Goal: Book appointment/travel/reservation

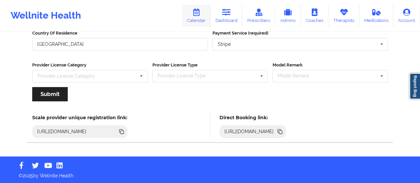
drag, startPoint x: 0, startPoint y: 0, endPoint x: 194, endPoint y: 22, distance: 195.0
click at [194, 22] on link "Calendar" at bounding box center [196, 16] width 29 height 22
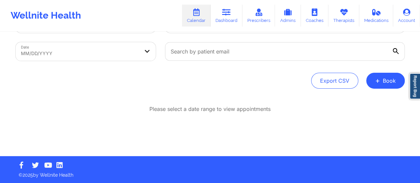
scroll to position [30, 0]
click at [386, 75] on button "+ Book" at bounding box center [385, 81] width 38 height 16
click at [360, 100] on button "Therapy Session" at bounding box center [374, 101] width 51 height 11
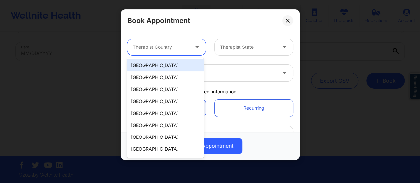
click at [179, 49] on div at bounding box center [161, 47] width 56 height 8
click at [161, 66] on div "[GEOGRAPHIC_DATA]" at bounding box center [165, 65] width 76 height 12
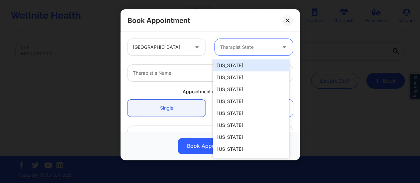
click at [263, 45] on div at bounding box center [248, 47] width 56 height 8
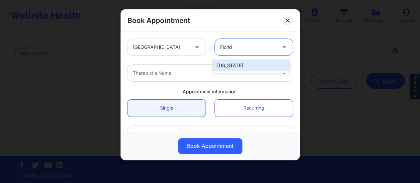
type input "[US_STATE]"
click at [246, 67] on div "[US_STATE]" at bounding box center [251, 65] width 76 height 12
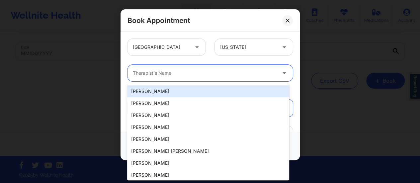
click at [218, 67] on div "Therapist's Name" at bounding box center [201, 73] width 149 height 17
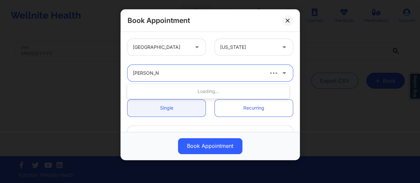
type input "[PERSON_NAME]"
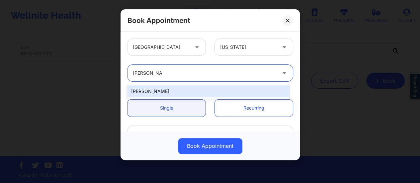
click at [200, 88] on div "[PERSON_NAME]" at bounding box center [208, 91] width 162 height 12
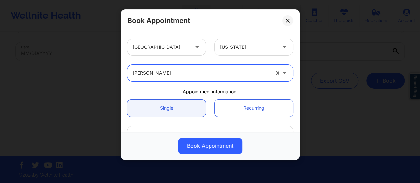
scroll to position [45, 0]
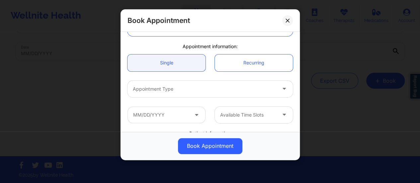
click at [208, 97] on div "Appointment Type" at bounding box center [201, 89] width 149 height 17
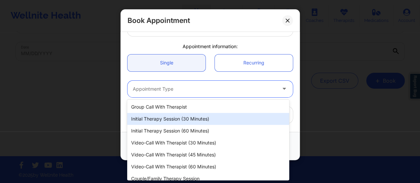
click at [192, 124] on div "Initial Therapy Session (30 minutes)" at bounding box center [208, 119] width 162 height 12
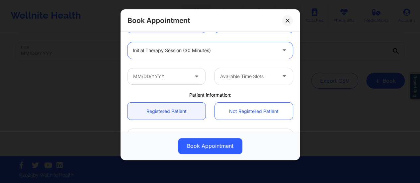
scroll to position [85, 0]
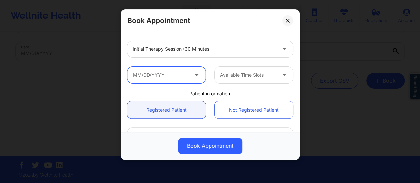
click at [171, 73] on input "text" at bounding box center [166, 75] width 78 height 17
click at [198, 73] on icon at bounding box center [196, 74] width 7 height 6
click at [187, 74] on input "text" at bounding box center [166, 75] width 78 height 17
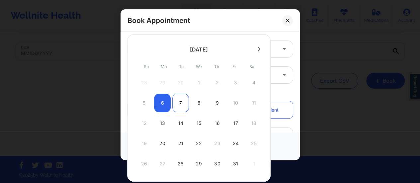
click at [183, 102] on div "7" at bounding box center [180, 103] width 17 height 19
type input "[DATE]"
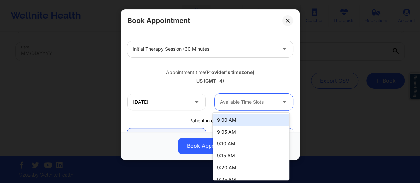
click at [248, 106] on div "Available Time Slots" at bounding box center [246, 102] width 62 height 17
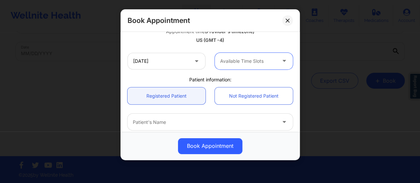
scroll to position [125, 0]
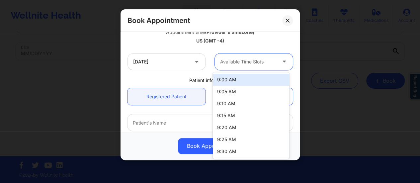
click at [240, 64] on div at bounding box center [248, 62] width 56 height 8
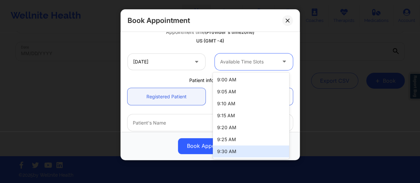
click at [232, 152] on div "9:30 AM" at bounding box center [251, 151] width 76 height 12
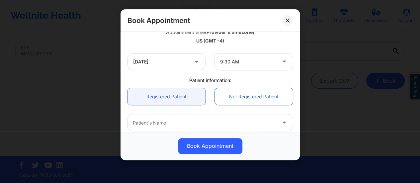
click at [236, 92] on link "Not Registered Patient" at bounding box center [254, 96] width 78 height 17
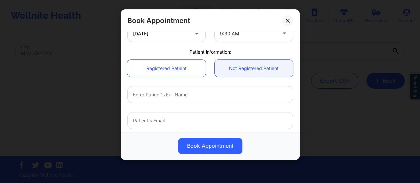
scroll to position [154, 0]
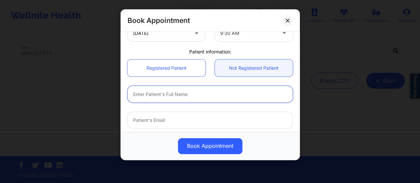
click at [207, 93] on input "text" at bounding box center [209, 94] width 165 height 17
paste input "[PERSON_NAME]"
type input "[PERSON_NAME]"
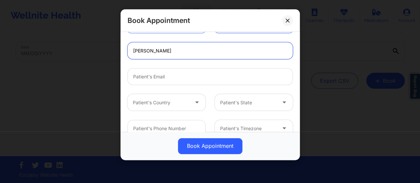
scroll to position [205, 0]
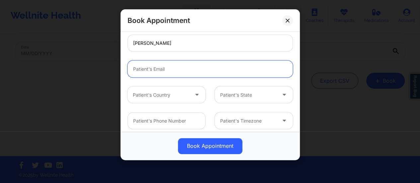
click at [171, 66] on input "email" at bounding box center [209, 68] width 165 height 17
paste input "[EMAIL_ADDRESS][DOMAIN_NAME]"
type input "[EMAIL_ADDRESS][DOMAIN_NAME]"
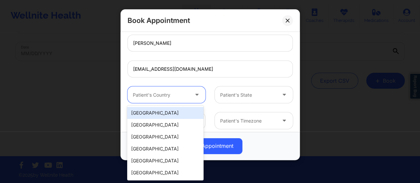
click at [175, 100] on div "Patient's Country" at bounding box center [158, 94] width 62 height 17
click at [166, 109] on div "[GEOGRAPHIC_DATA]" at bounding box center [165, 113] width 76 height 12
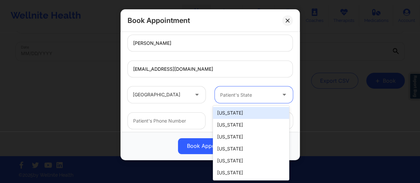
click at [238, 99] on div "Patient's State" at bounding box center [246, 94] width 62 height 17
type input "flo"
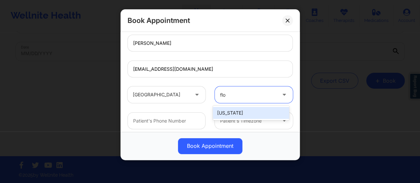
click at [239, 112] on div "[US_STATE]" at bounding box center [251, 113] width 76 height 12
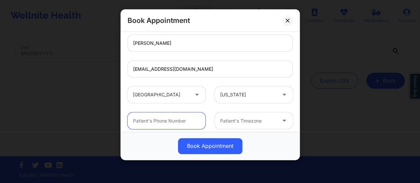
click at [176, 119] on input "text" at bounding box center [166, 120] width 78 height 17
paste input "5408089712"
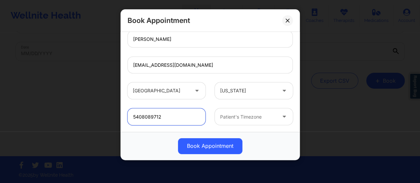
type input "5408089712"
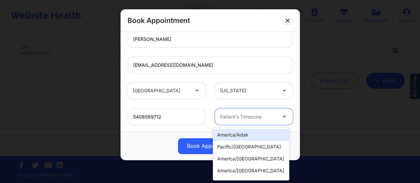
click at [248, 122] on div "Patient's Timezone" at bounding box center [246, 116] width 62 height 17
type input "new"
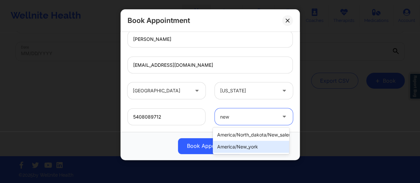
click at [259, 145] on div "america/new_york" at bounding box center [251, 147] width 76 height 12
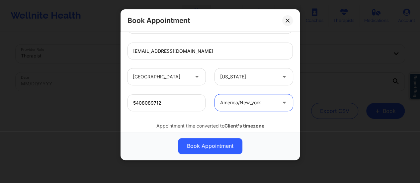
scroll to position [244, 0]
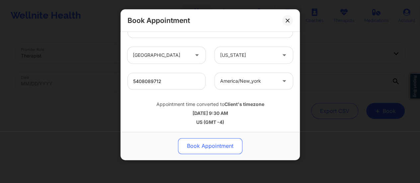
click at [224, 144] on button "Book Appointment" at bounding box center [210, 146] width 64 height 16
